Goal: Information Seeking & Learning: Learn about a topic

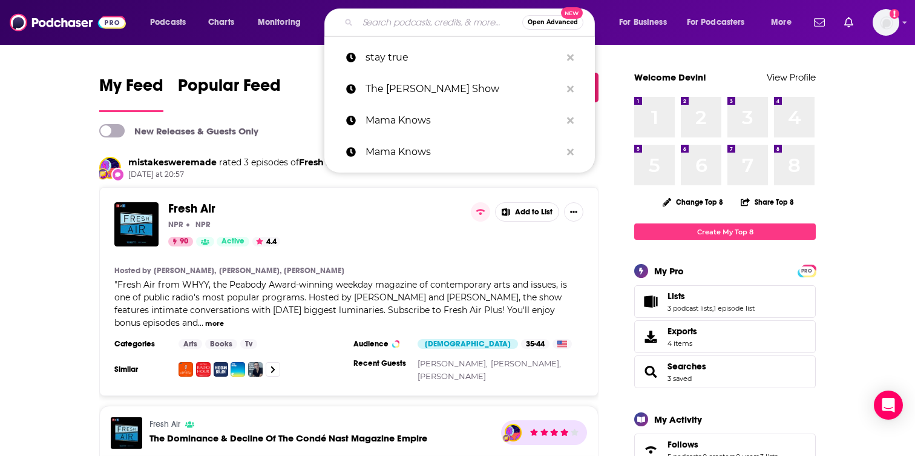
click at [426, 15] on input "Search podcasts, credits, & more..." at bounding box center [440, 22] width 165 height 19
paste input "When Reality Hits with [PERSON_NAME]"
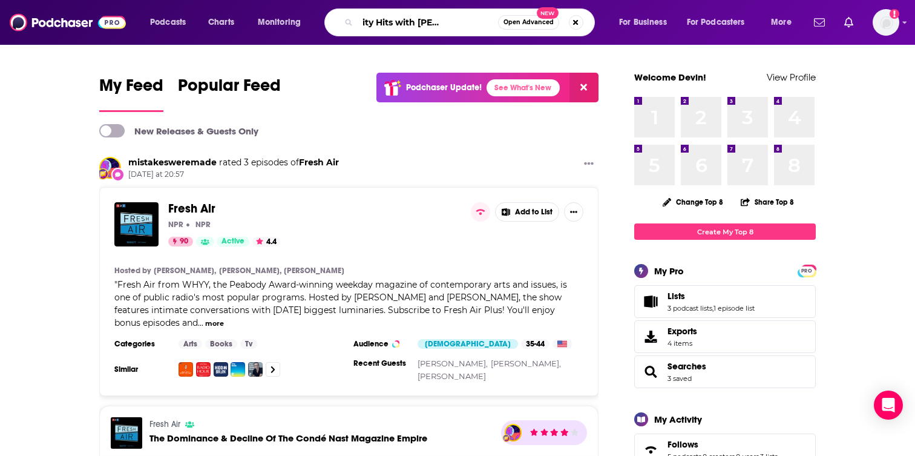
type input "When Reality Hits with [PERSON_NAME]"
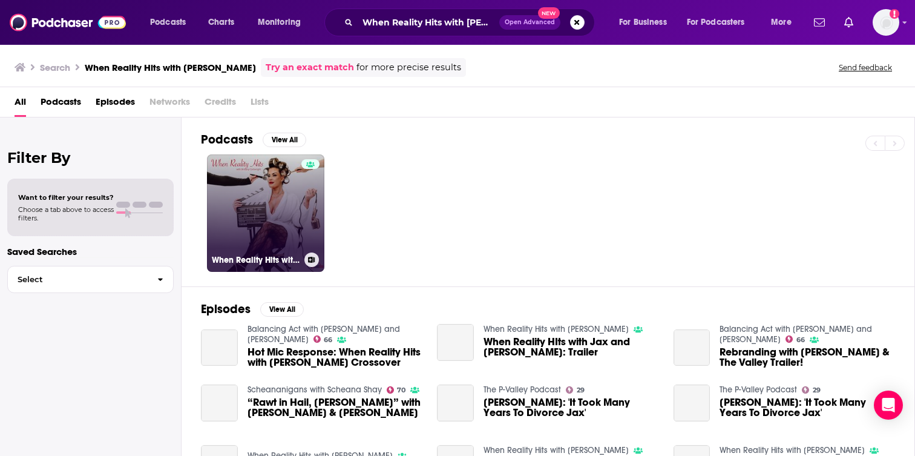
click at [304, 180] on div at bounding box center [310, 205] width 18 height 93
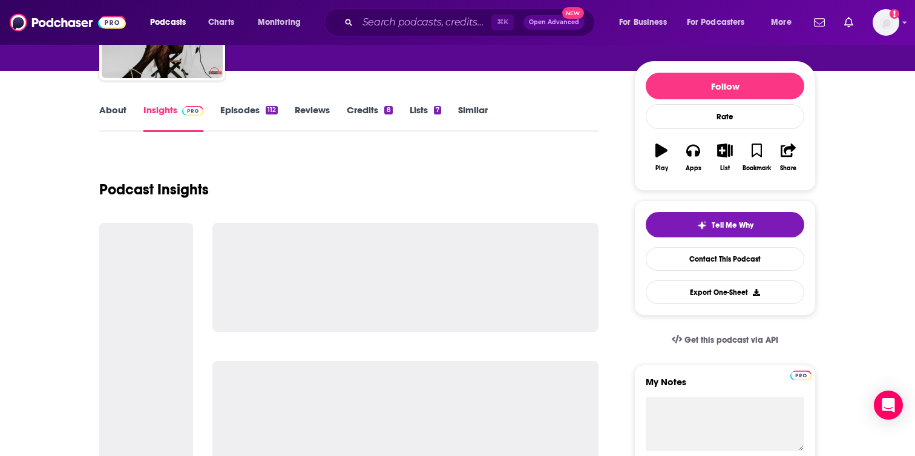
scroll to position [129, 0]
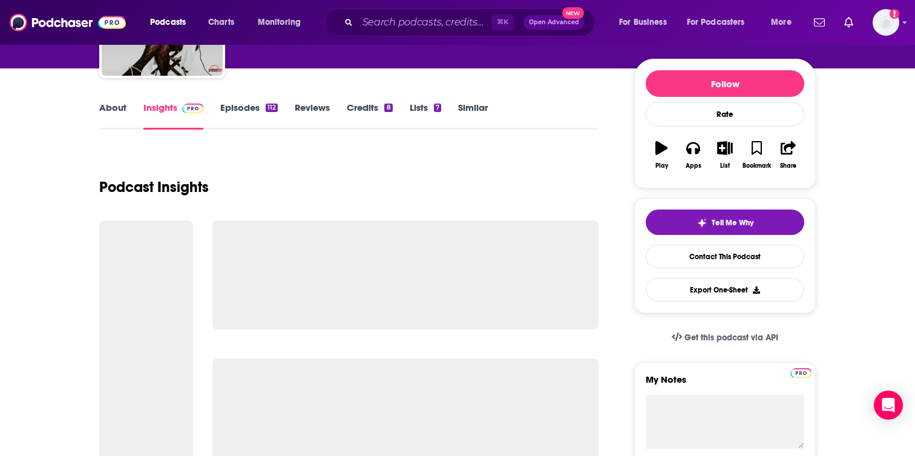
click at [228, 100] on div "About Insights Episodes 112 Reviews Credits 8 Lists 7 Similar" at bounding box center [348, 115] width 499 height 30
click at [229, 110] on link "Episodes 112" at bounding box center [249, 116] width 58 height 28
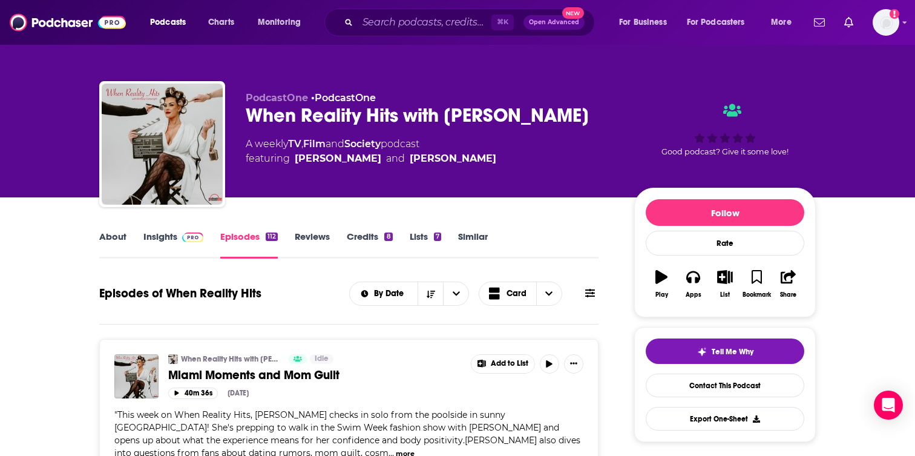
click at [161, 243] on link "Insights" at bounding box center [173, 245] width 60 height 28
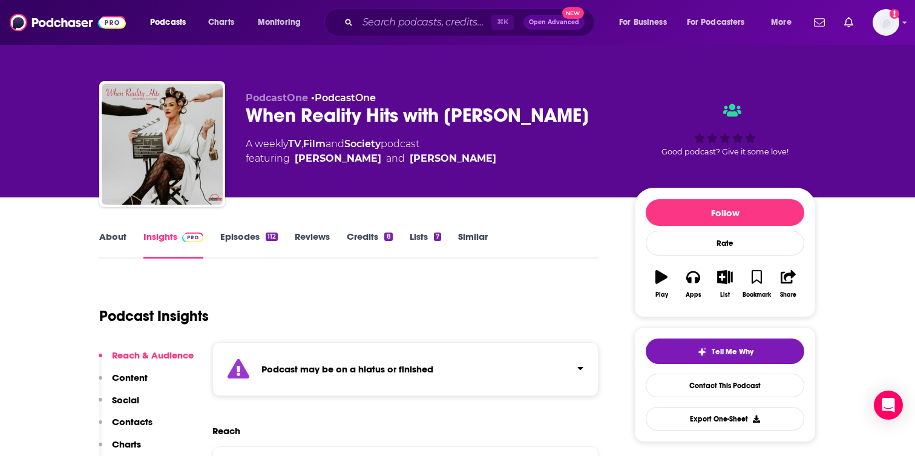
click at [120, 238] on link "About" at bounding box center [112, 245] width 27 height 28
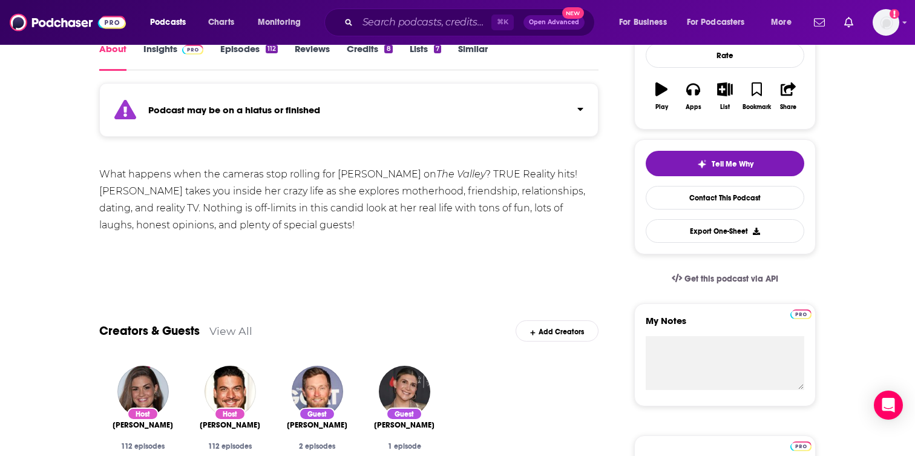
scroll to position [238, 0]
